Goal: Information Seeking & Learning: Find specific fact

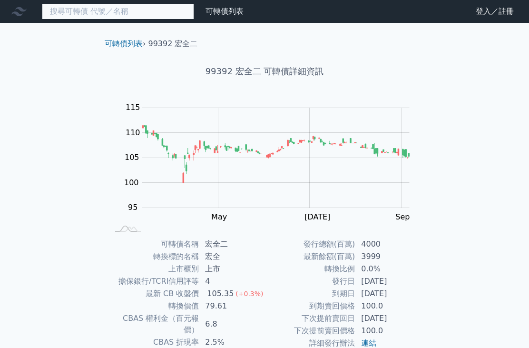
click at [84, 14] on input at bounding box center [118, 11] width 152 height 16
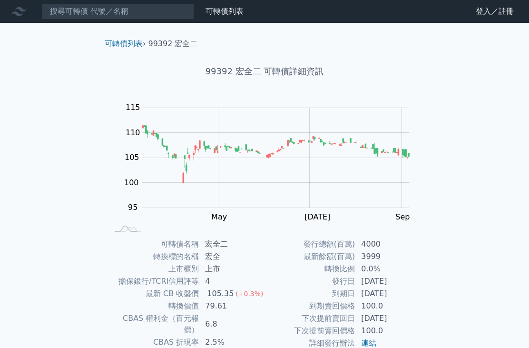
click at [500, 13] on link "登入／註冊" at bounding box center [494, 11] width 53 height 15
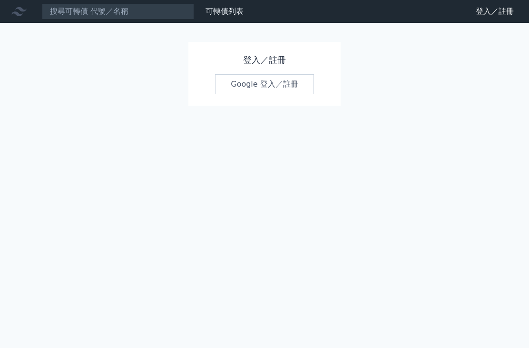
click at [270, 86] on link "Google 登入／註冊" at bounding box center [264, 84] width 99 height 20
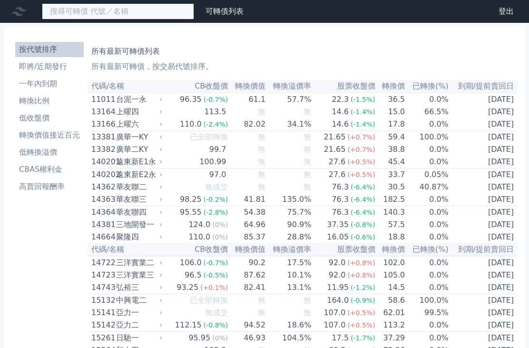
click at [158, 10] on input at bounding box center [118, 11] width 152 height 16
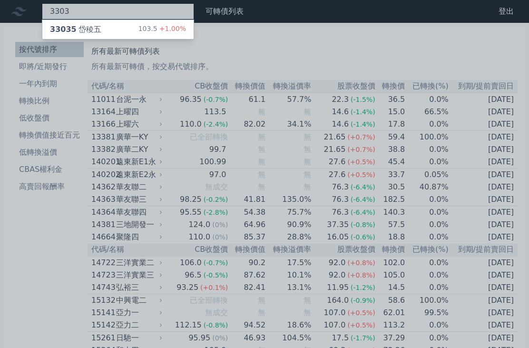
type input "3303"
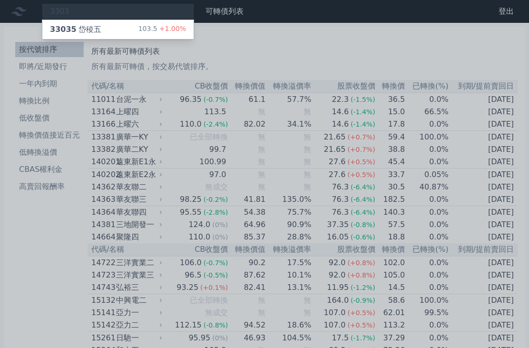
click at [70, 27] on span "33035" at bounding box center [63, 29] width 27 height 9
